Goal: Information Seeking & Learning: Compare options

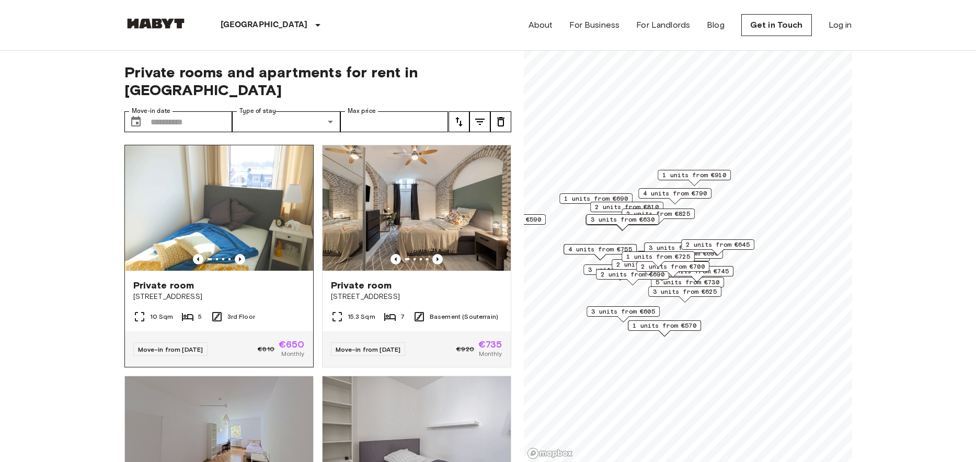
click at [286, 271] on div "Private room Grünwalderstraße 119" at bounding box center [219, 291] width 188 height 40
click at [229, 193] on img at bounding box center [219, 207] width 188 height 125
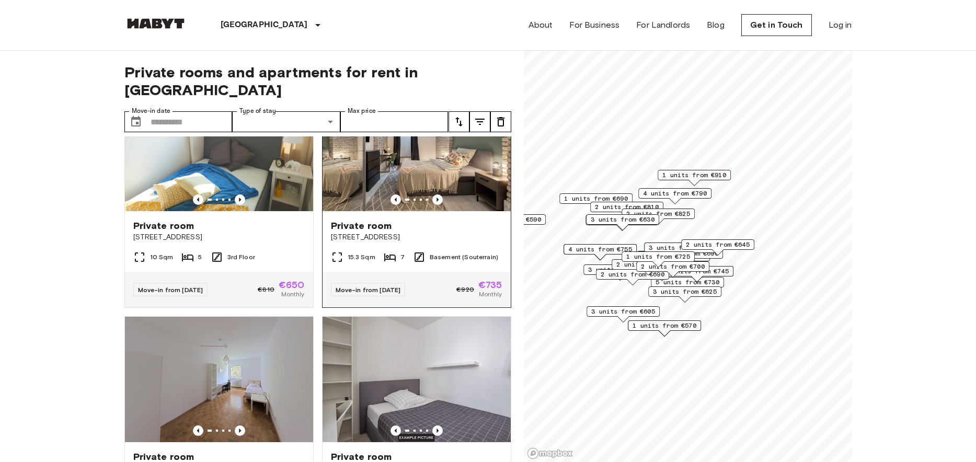
click at [377, 232] on span "Edelweißstraße 4" at bounding box center [416, 237] width 171 height 10
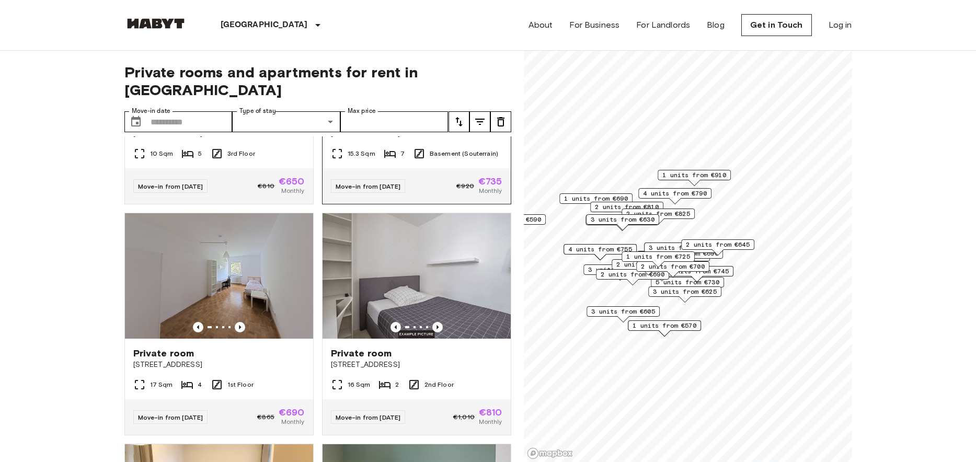
scroll to position [179, 0]
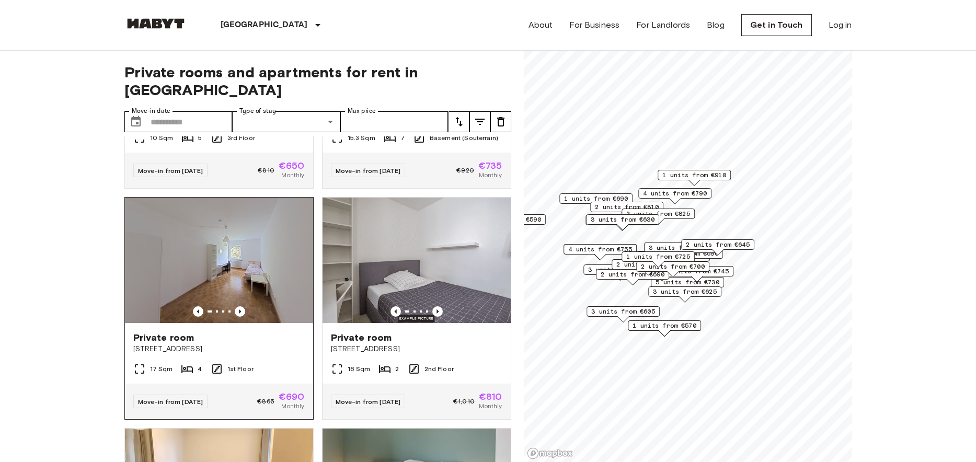
click at [279, 233] on img at bounding box center [219, 260] width 188 height 125
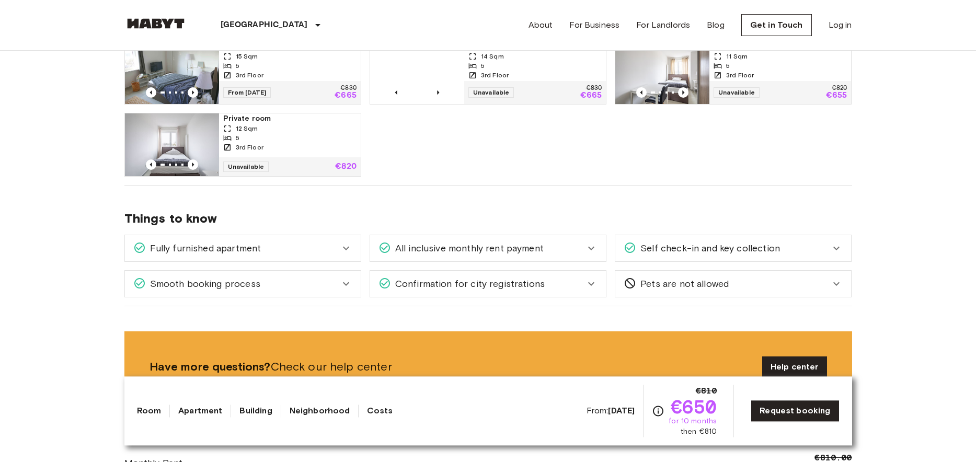
scroll to position [577, 0]
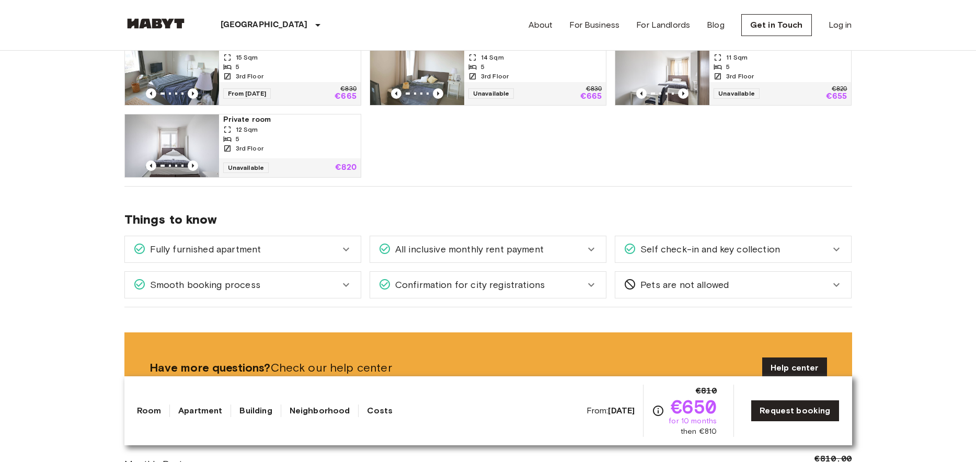
click at [534, 246] on span "All inclusive monthly rent payment" at bounding box center [467, 250] width 153 height 14
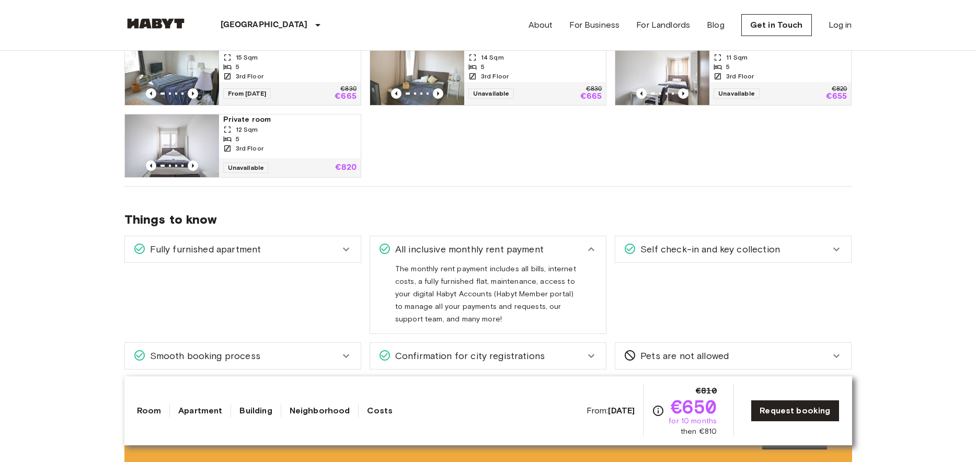
click at [534, 246] on span "All inclusive monthly rent payment" at bounding box center [467, 250] width 153 height 14
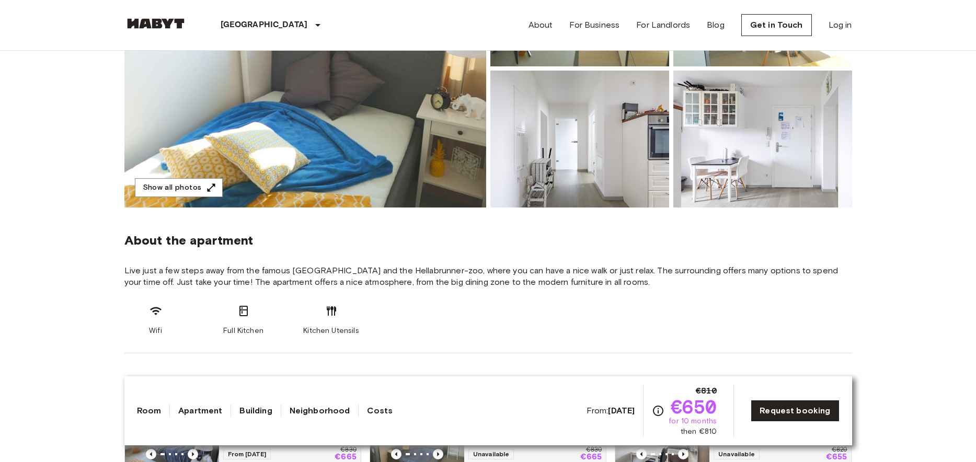
scroll to position [0, 0]
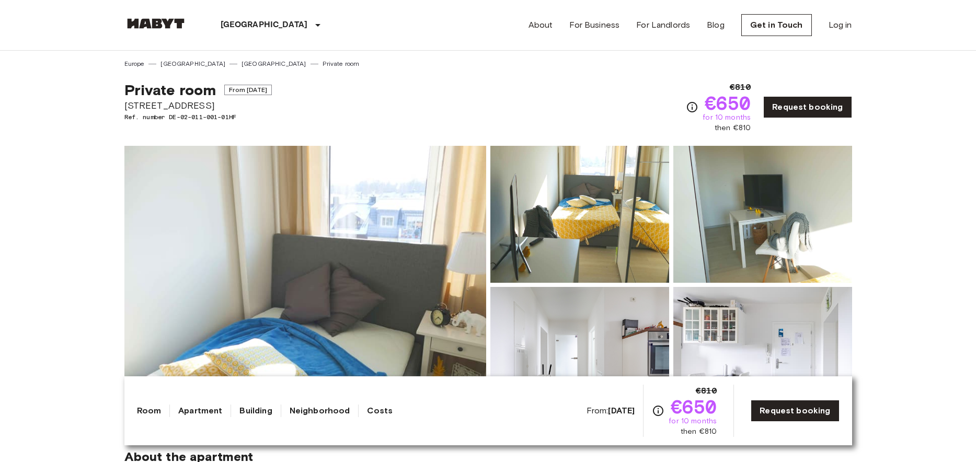
click at [160, 29] on link at bounding box center [155, 25] width 63 height 14
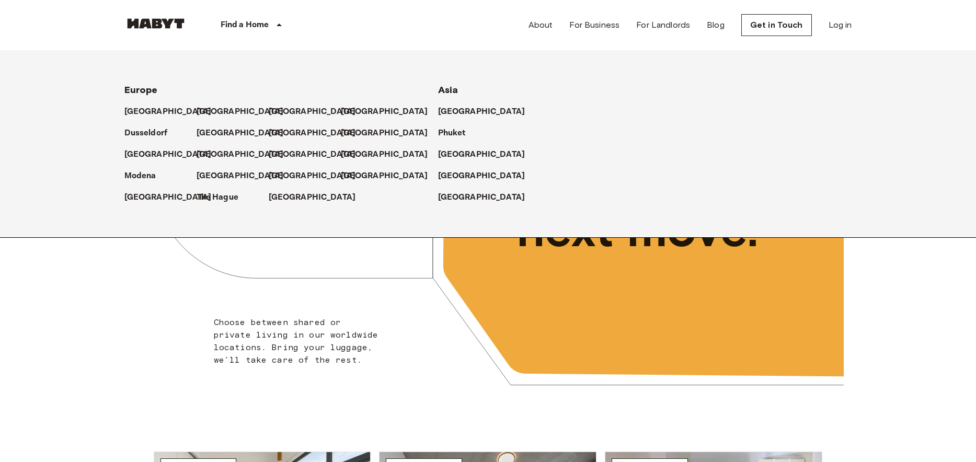
click at [261, 20] on p "Find a Home" at bounding box center [245, 25] width 49 height 13
click at [212, 177] on p "[GEOGRAPHIC_DATA]" at bounding box center [242, 176] width 87 height 13
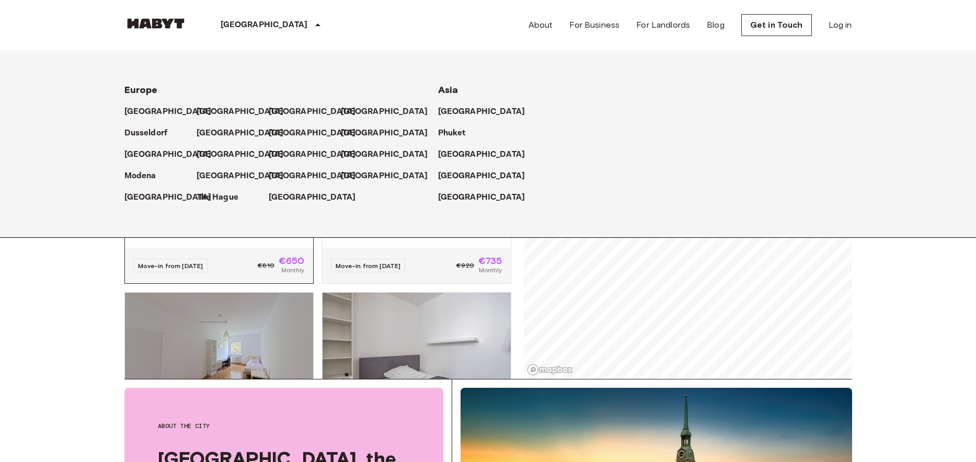
scroll to position [72, 0]
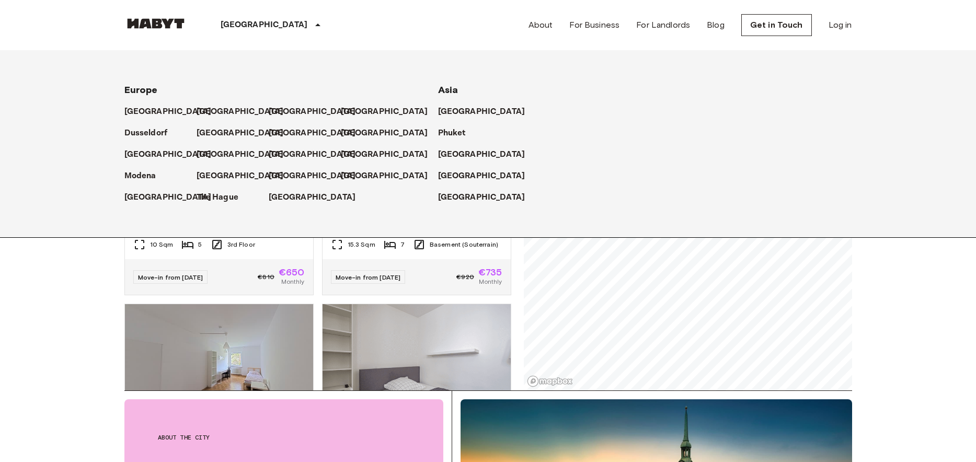
drag, startPoint x: 98, startPoint y: 320, endPoint x: 103, endPoint y: 315, distance: 7.4
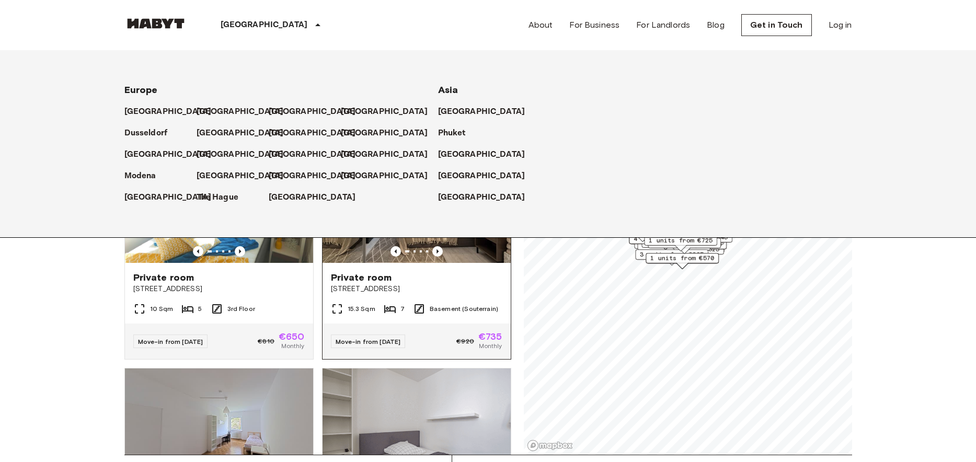
scroll to position [0, 0]
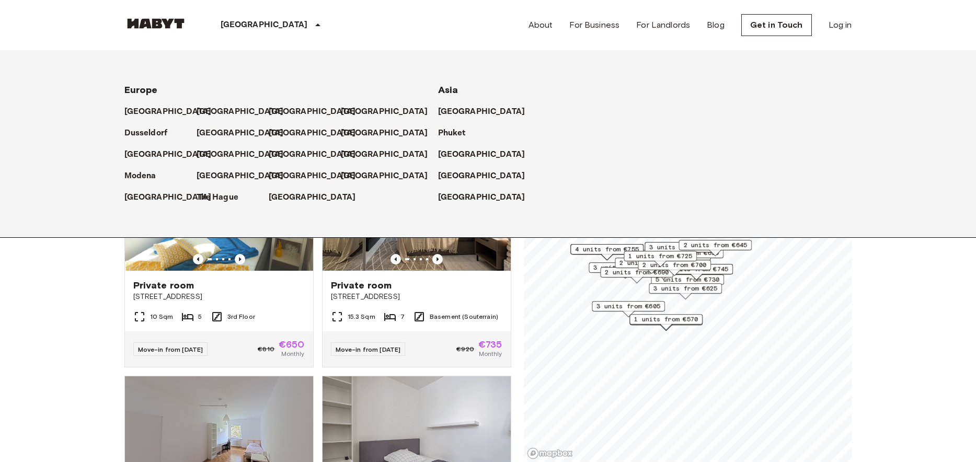
click at [250, 22] on div "[GEOGRAPHIC_DATA]" at bounding box center [272, 25] width 171 height 50
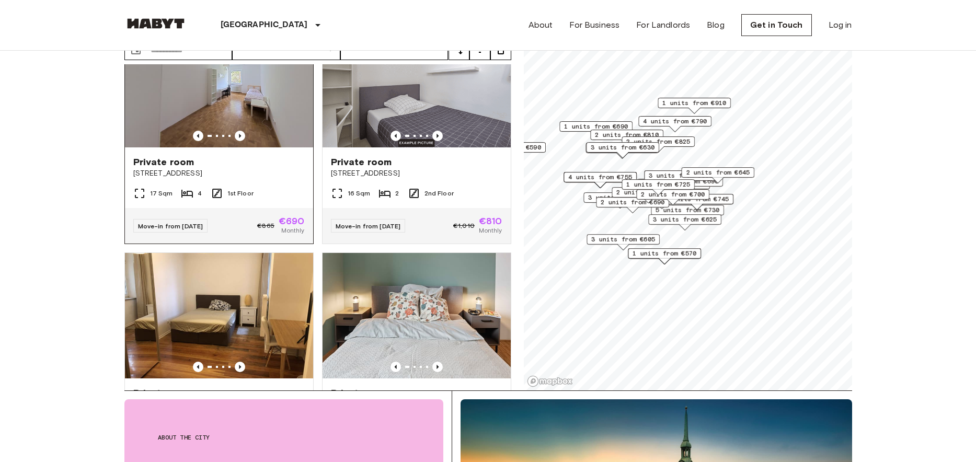
scroll to position [298, 0]
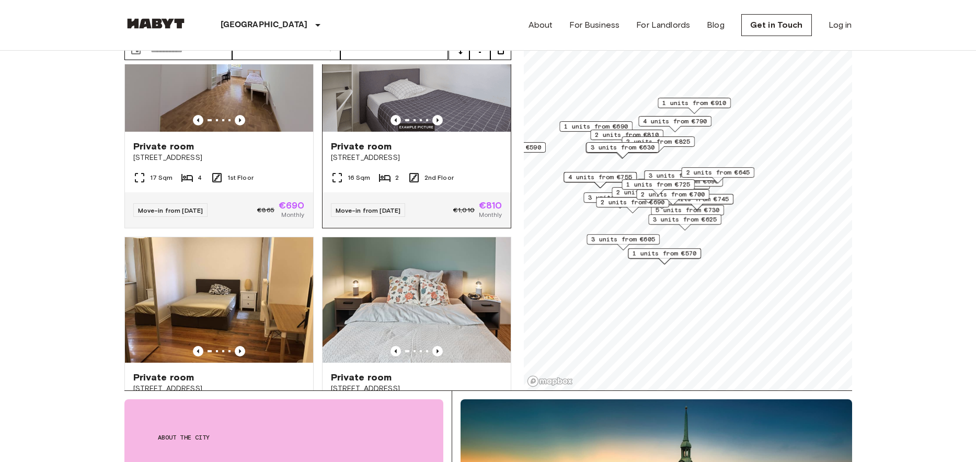
click at [368, 153] on span "Alfonsstraße 7" at bounding box center [416, 158] width 171 height 10
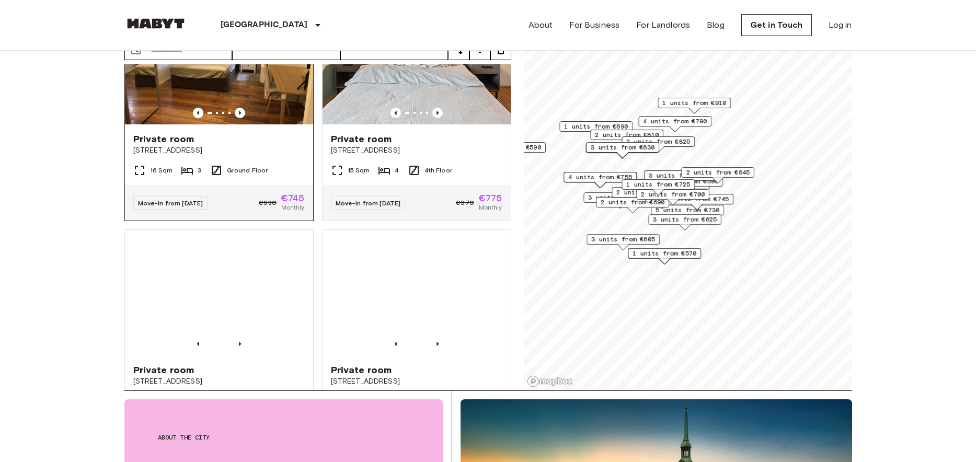
scroll to position [596, 0]
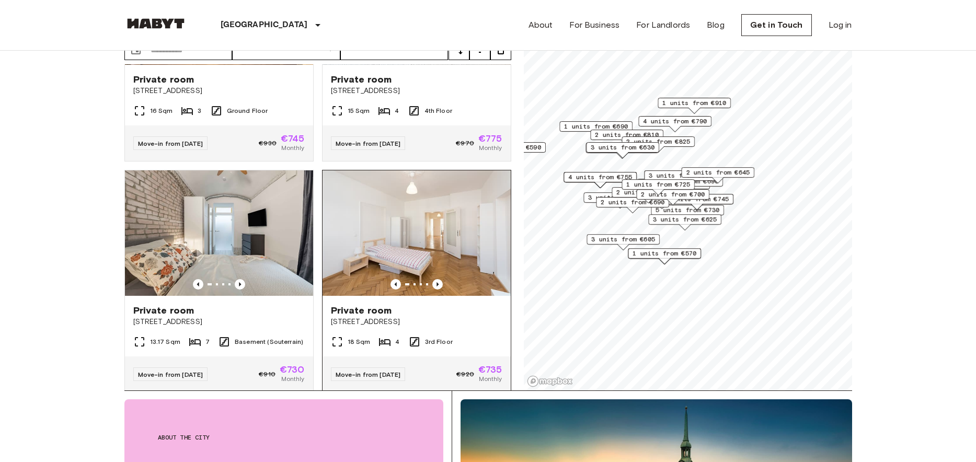
click at [429, 304] on div "Private room" at bounding box center [416, 310] width 171 height 13
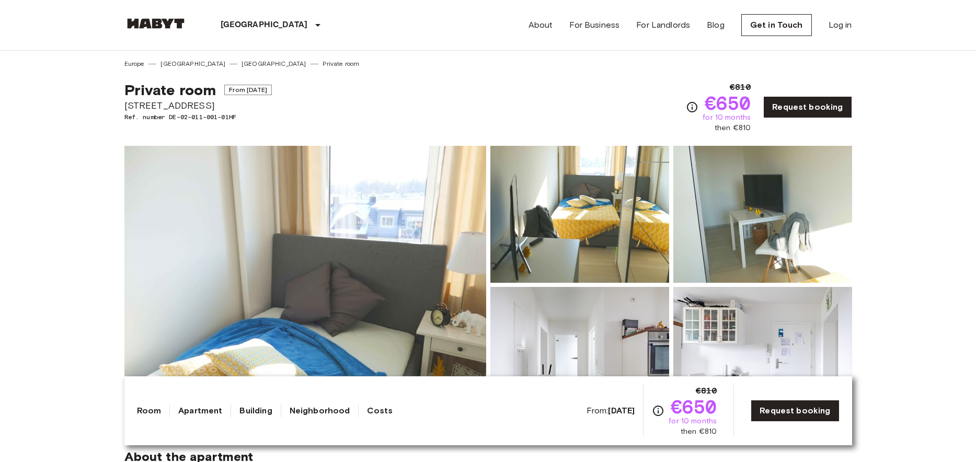
click at [180, 109] on span "[STREET_ADDRESS]" at bounding box center [197, 106] width 147 height 14
click at [180, 109] on span "Grünwalderstraße 119" at bounding box center [197, 106] width 147 height 14
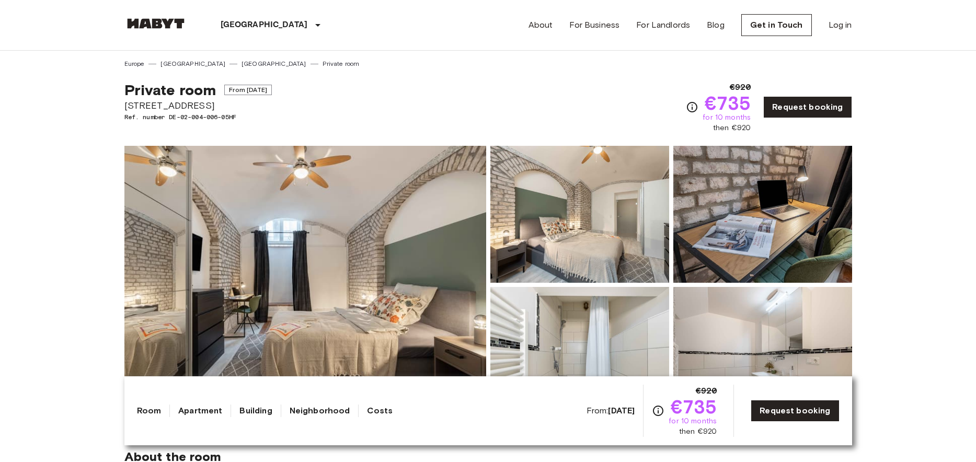
click at [166, 107] on span "[STREET_ADDRESS]" at bounding box center [197, 106] width 147 height 14
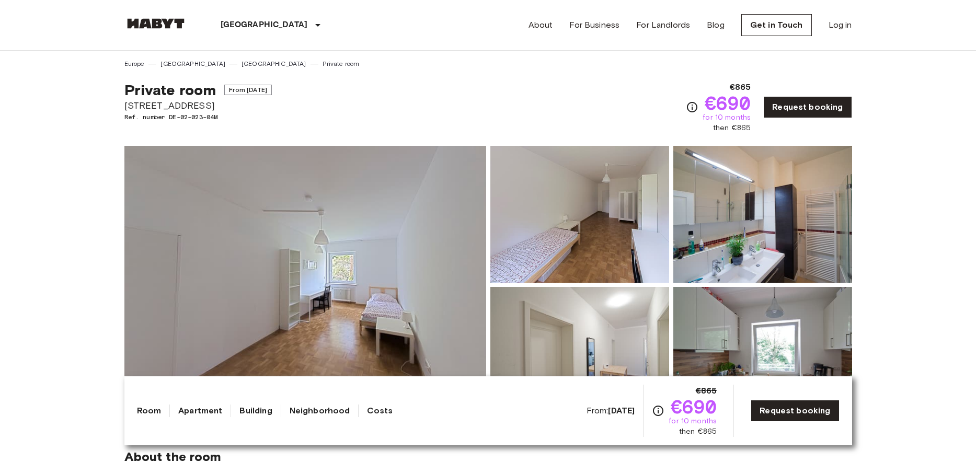
click at [146, 106] on span "[STREET_ADDRESS]" at bounding box center [197, 106] width 147 height 14
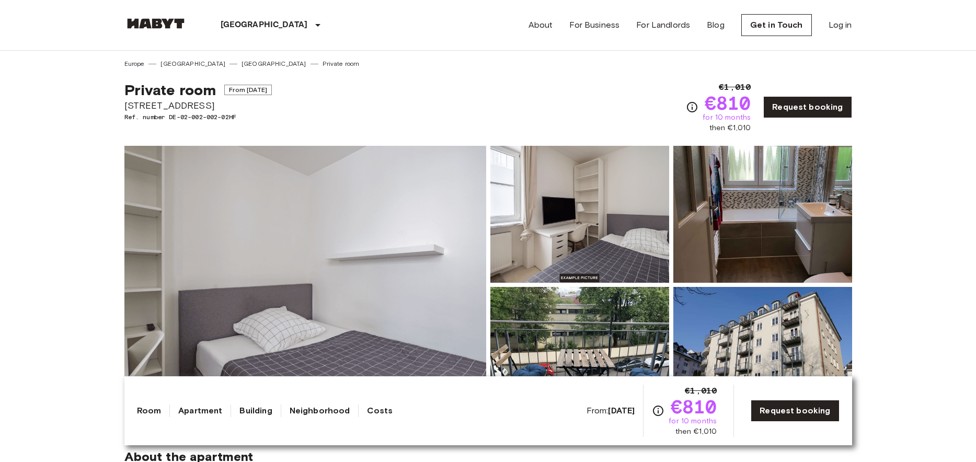
click at [156, 103] on span "Alfonsstraße 7" at bounding box center [197, 106] width 147 height 14
drag, startPoint x: 193, startPoint y: 104, endPoint x: 110, endPoint y: 103, distance: 82.6
copy span "Alfonsstraße 7"
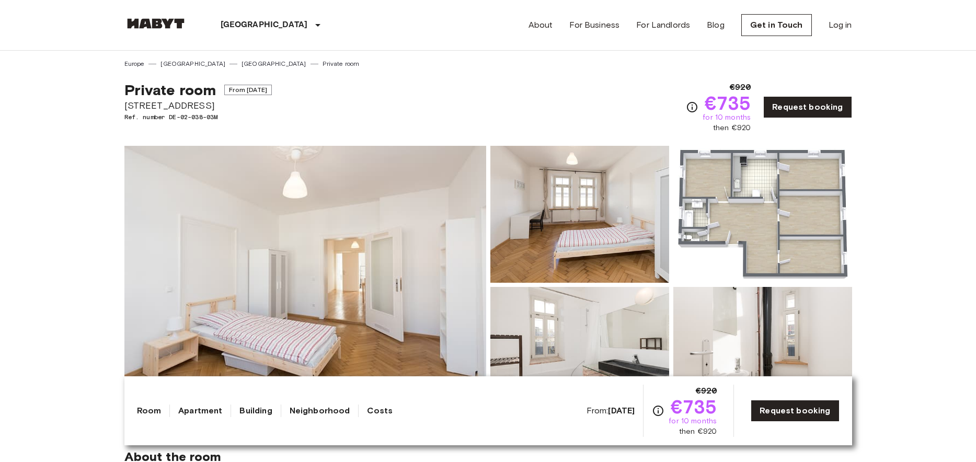
click at [166, 108] on span "[STREET_ADDRESS]" at bounding box center [197, 106] width 147 height 14
